Goal: Communication & Community: Answer question/provide support

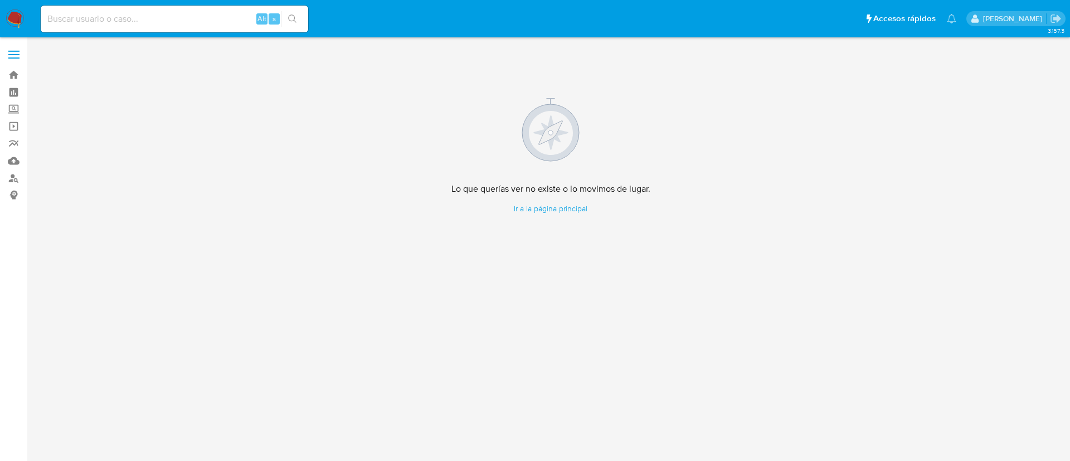
click at [21, 14] on img at bounding box center [15, 18] width 19 height 19
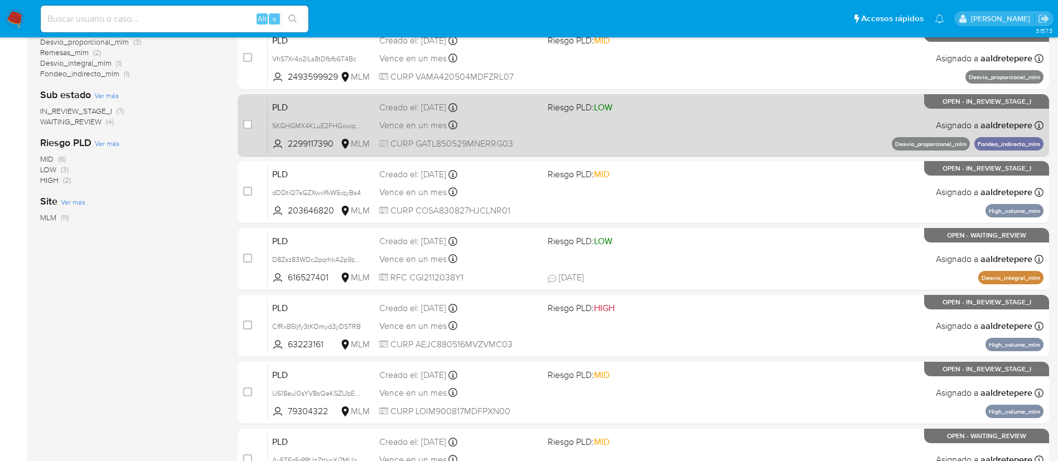
scroll to position [334, 0]
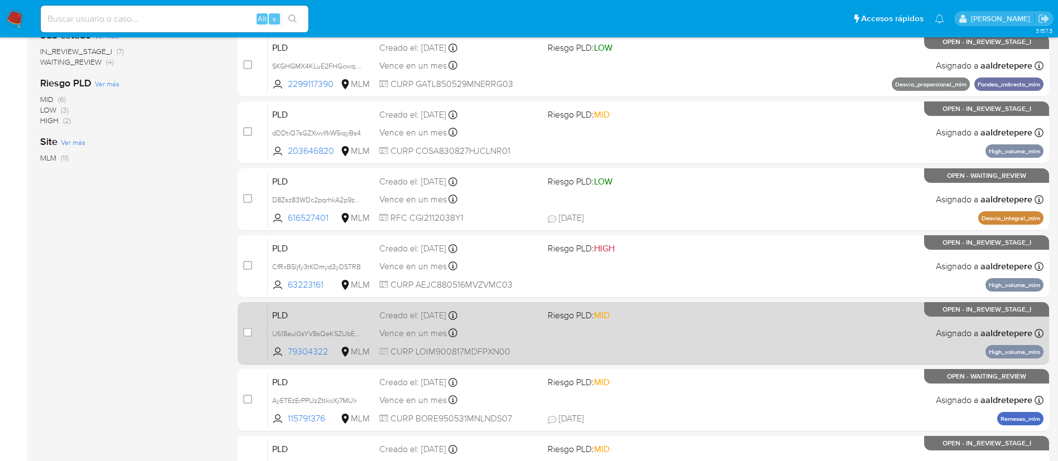
click at [679, 323] on div "PLD U618eul0sYV8sQeKSZUbE6mG 79304322 MLM Riesgo PLD: MID Creado el: 12/08/2025…" at bounding box center [655, 333] width 775 height 56
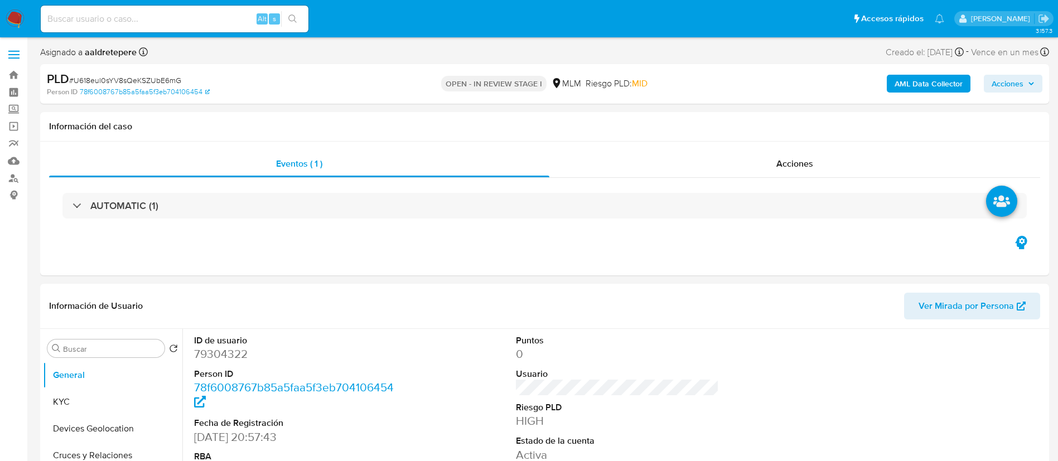
select select "10"
click at [105, 394] on button "KYC" at bounding box center [108, 402] width 130 height 27
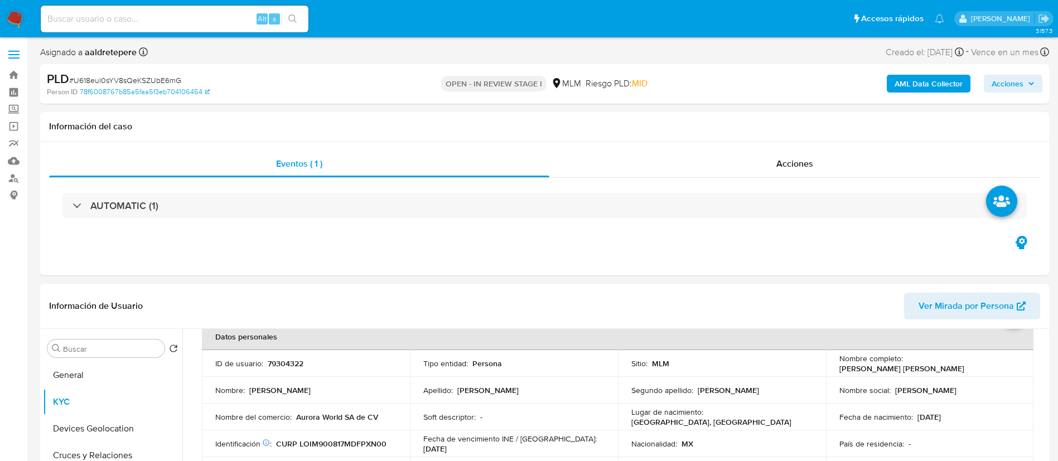
scroll to position [84, 0]
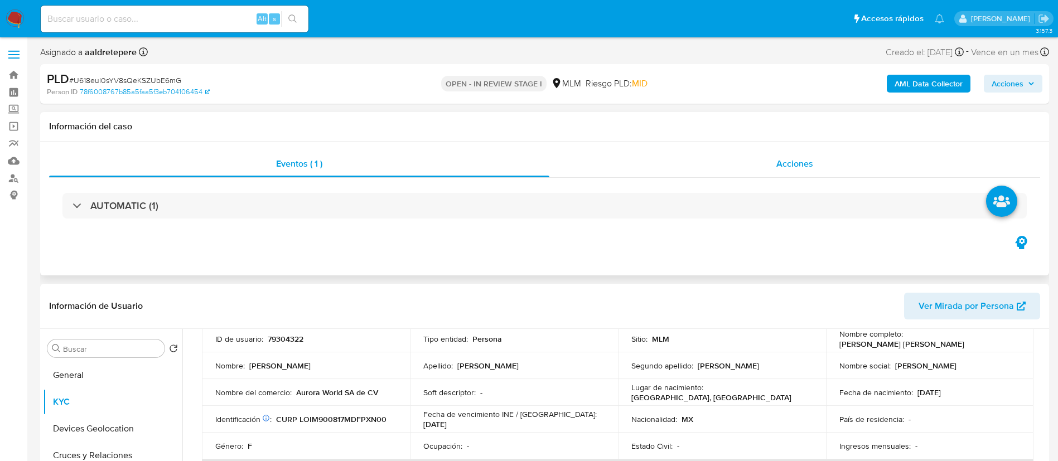
click at [797, 163] on span "Acciones" at bounding box center [794, 163] width 37 height 13
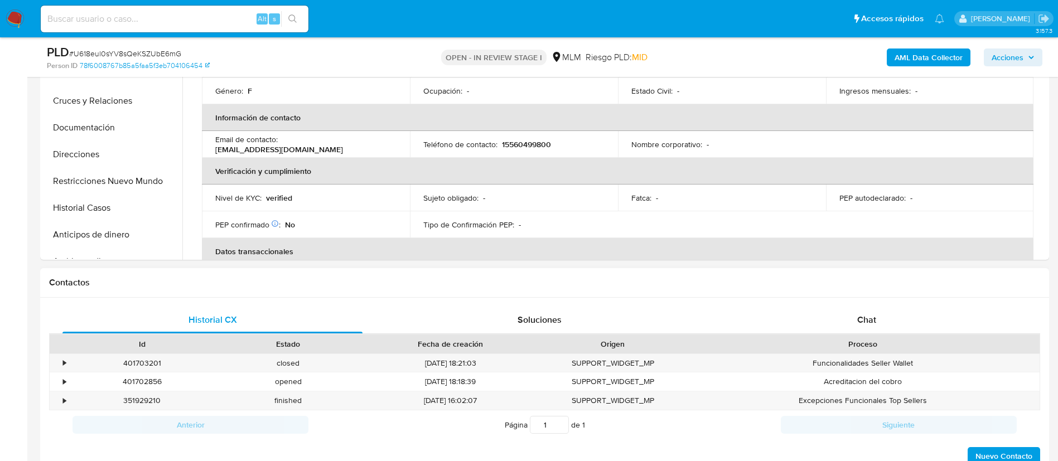
scroll to position [585, 0]
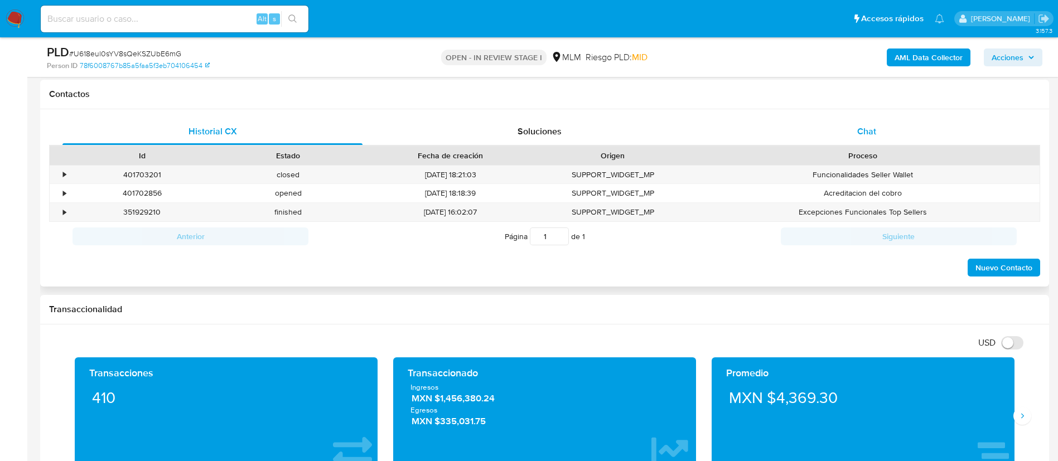
click at [855, 118] on div "Chat" at bounding box center [866, 131] width 300 height 27
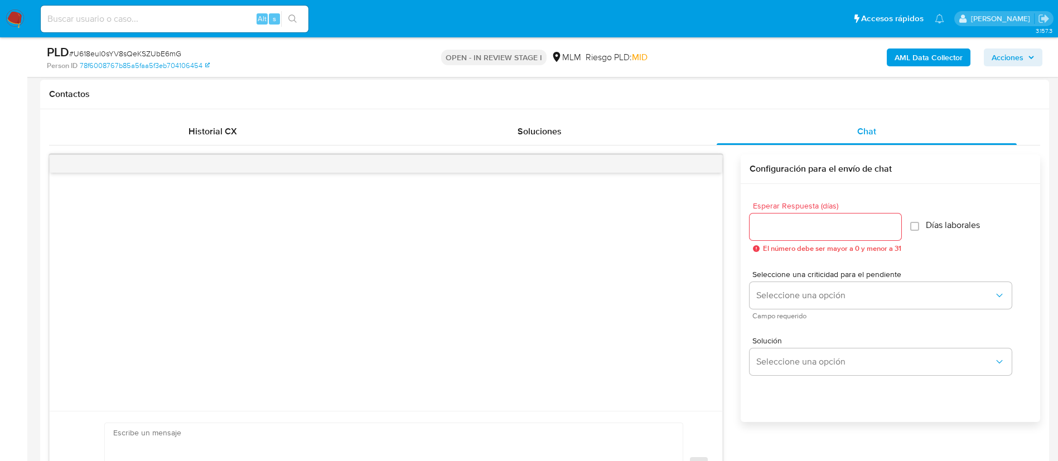
click at [821, 231] on input "Esperar Respuesta (días)" at bounding box center [825, 227] width 152 height 14
type input "5"
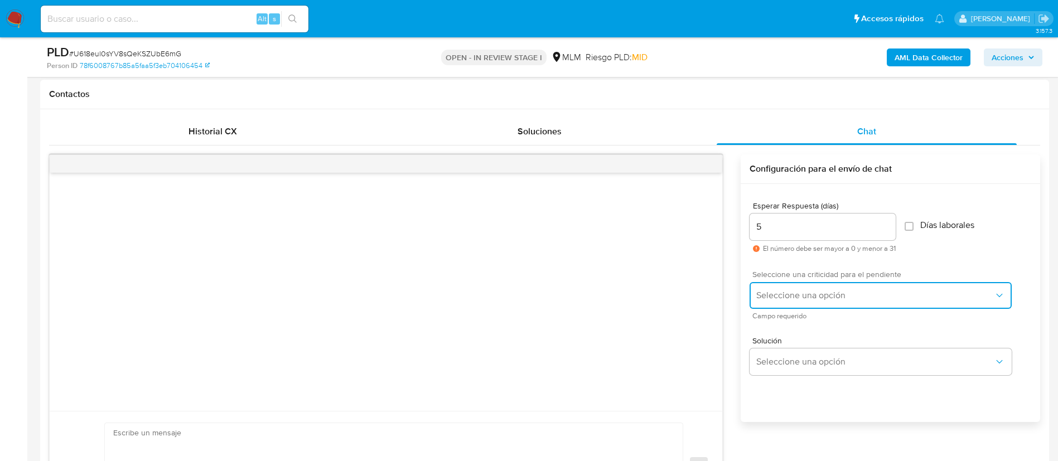
click at [793, 297] on span "Seleccione una opción" at bounding box center [874, 295] width 237 height 11
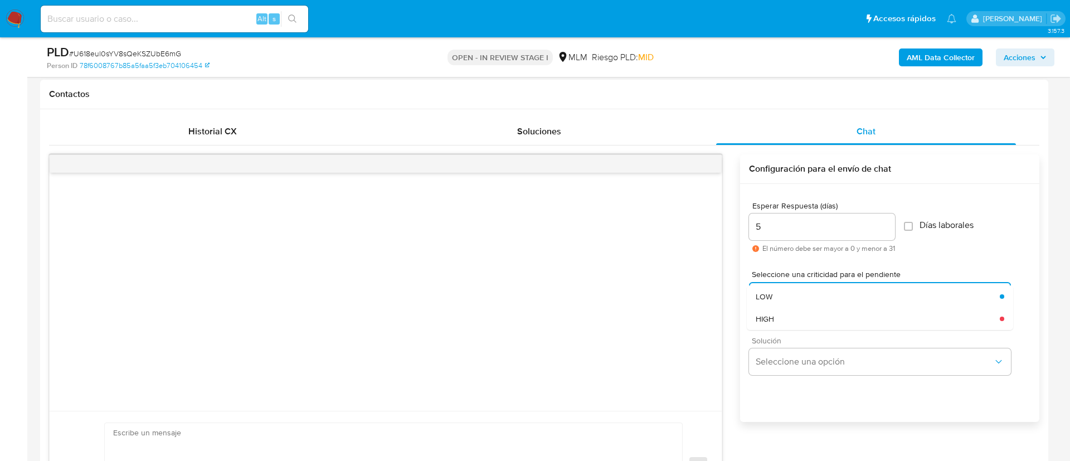
drag, startPoint x: 786, startPoint y: 323, endPoint x: 788, endPoint y: 343, distance: 19.6
click at [787, 323] on div "HIGH" at bounding box center [878, 319] width 244 height 22
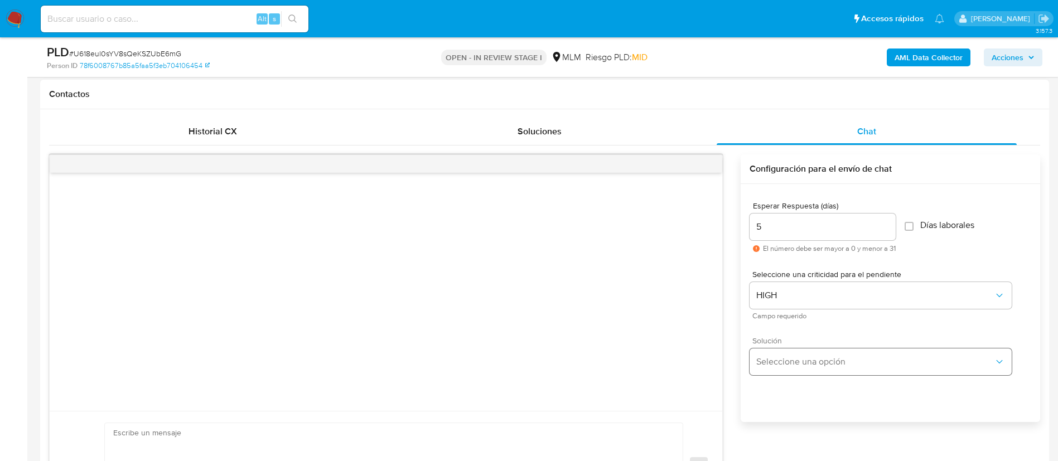
drag, startPoint x: 788, startPoint y: 344, endPoint x: 800, endPoint y: 362, distance: 21.3
click at [791, 348] on div "Solución Seleccione una opción" at bounding box center [880, 356] width 262 height 38
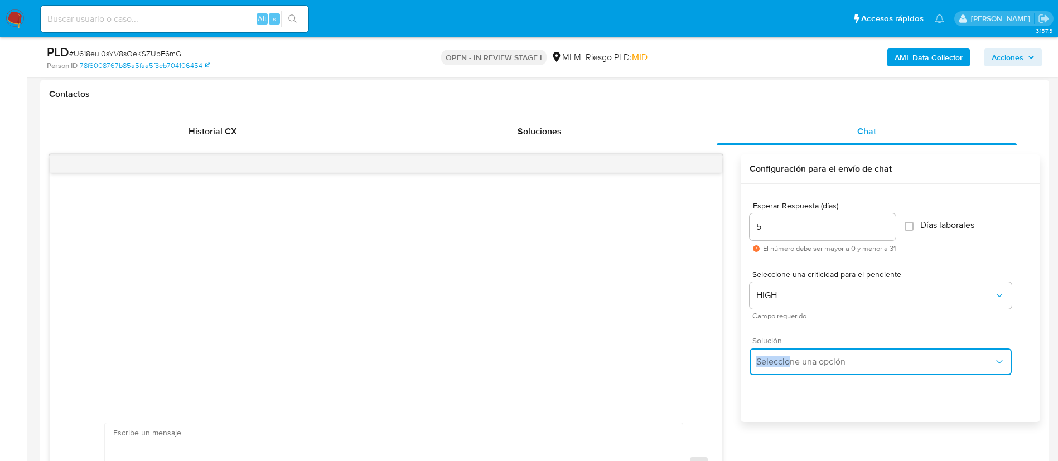
click at [800, 362] on span "Seleccione una opción" at bounding box center [874, 361] width 237 height 11
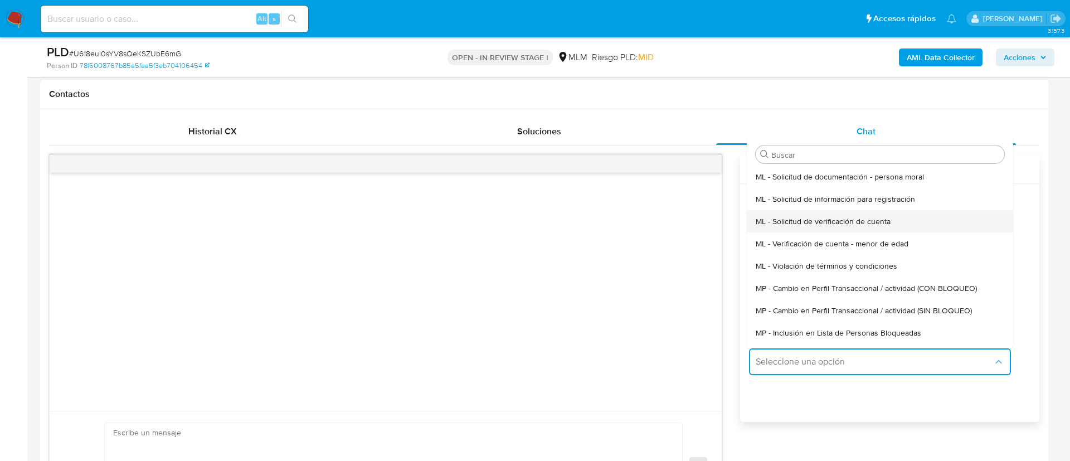
click at [823, 213] on div "ML - Solicitud de verificación de cuenta" at bounding box center [880, 221] width 249 height 22
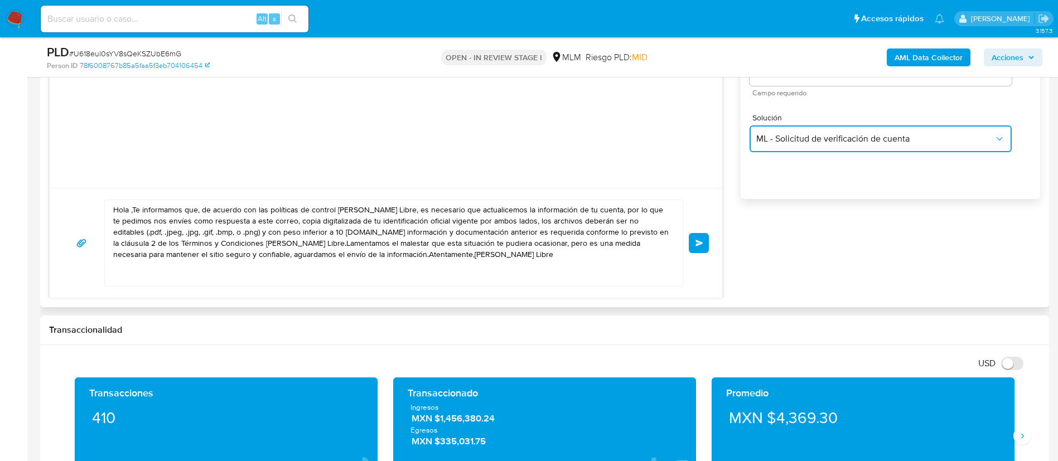
scroll to position [836, 0]
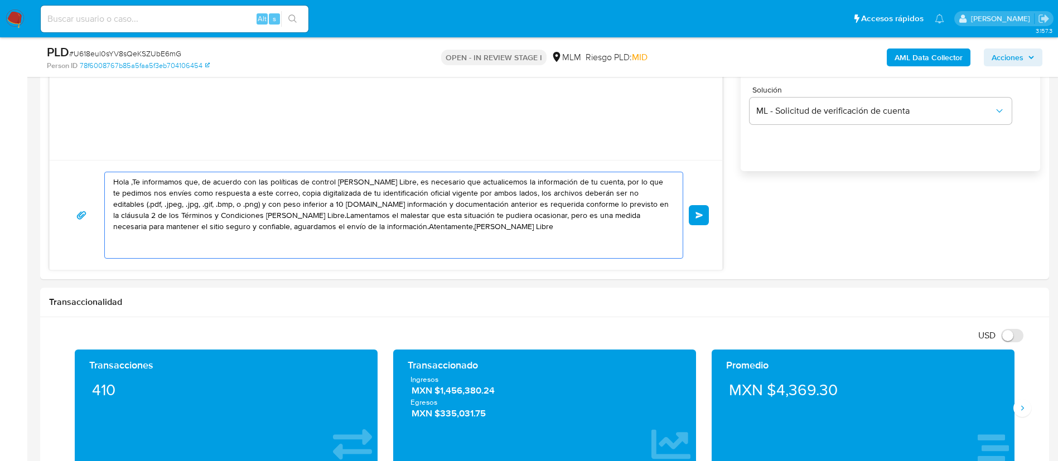
drag, startPoint x: 457, startPoint y: 232, endPoint x: 0, endPoint y: 42, distance: 494.6
click at [0, 42] on section "Bandeja Tablero Screening Búsqueda en Listas Watchlist Herramientas Operaciones…" at bounding box center [529, 465] width 1058 height 2603
paste textarea "ESTIMADO MARIA MONSERRAT LOPEZ INIGUEZ, Te comunicamos que se ha identificado u…"
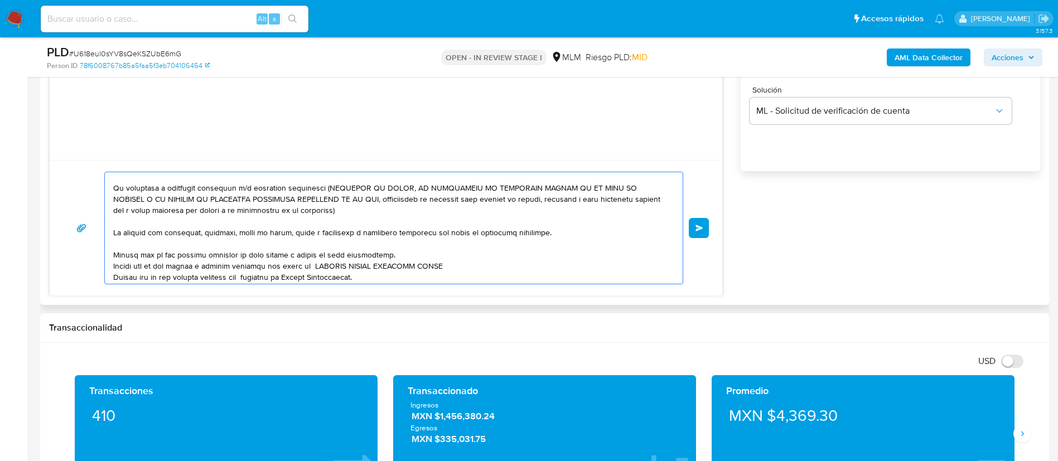
scroll to position [0, 0]
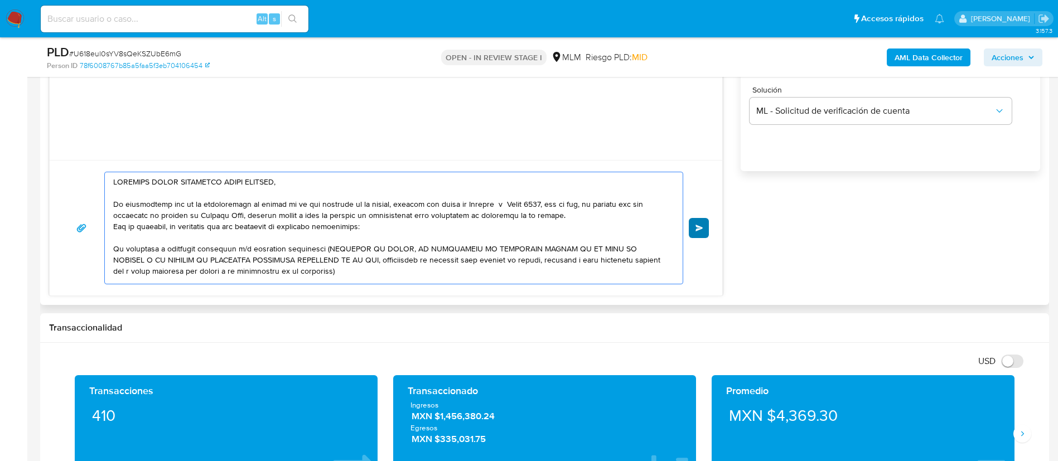
type textarea "ESTIMADO MARIA MONSERRAT LOPEZ INIGUEZ, Te comunicamos que se ha identificado u…"
click at [702, 222] on button "Enviar" at bounding box center [698, 228] width 20 height 20
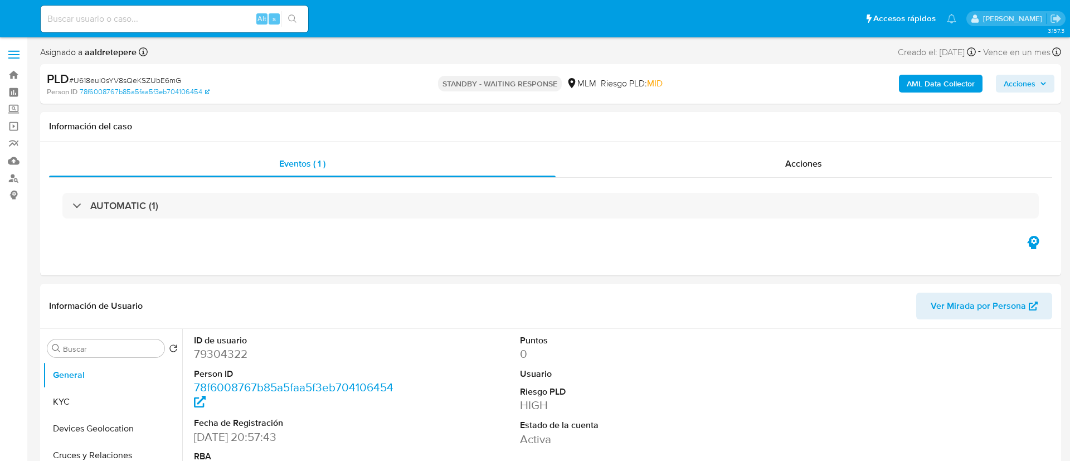
select select "10"
